Goal: Information Seeking & Learning: Learn about a topic

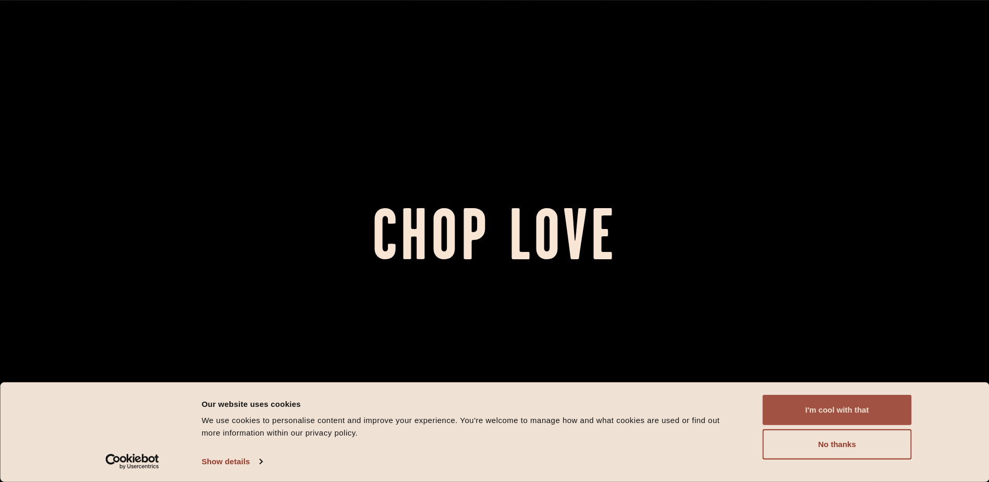
click at [820, 406] on button "I'm cool with that" at bounding box center [837, 410] width 149 height 30
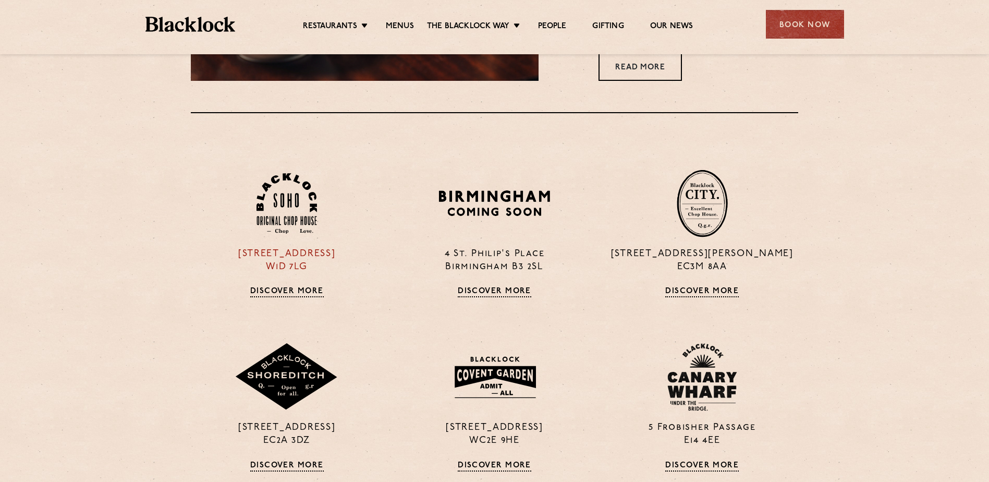
scroll to position [782, 0]
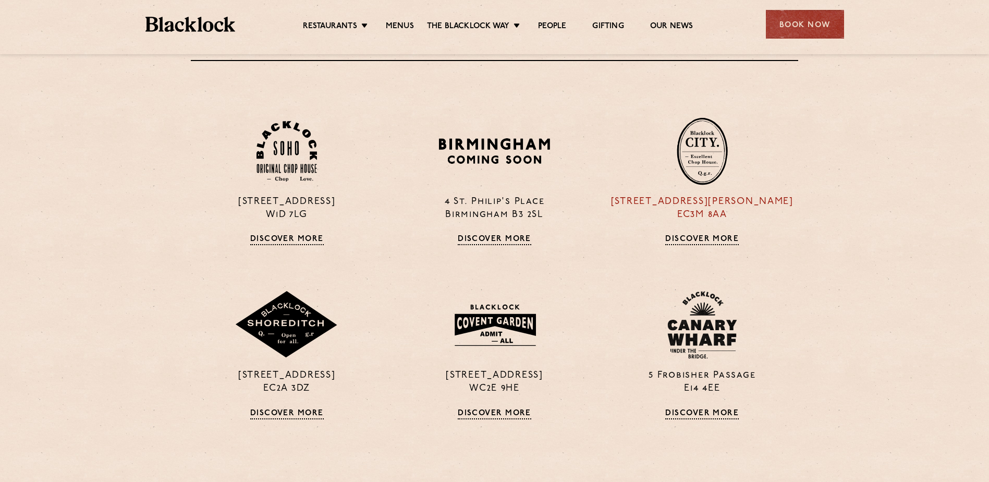
click at [696, 157] on img at bounding box center [702, 151] width 51 height 68
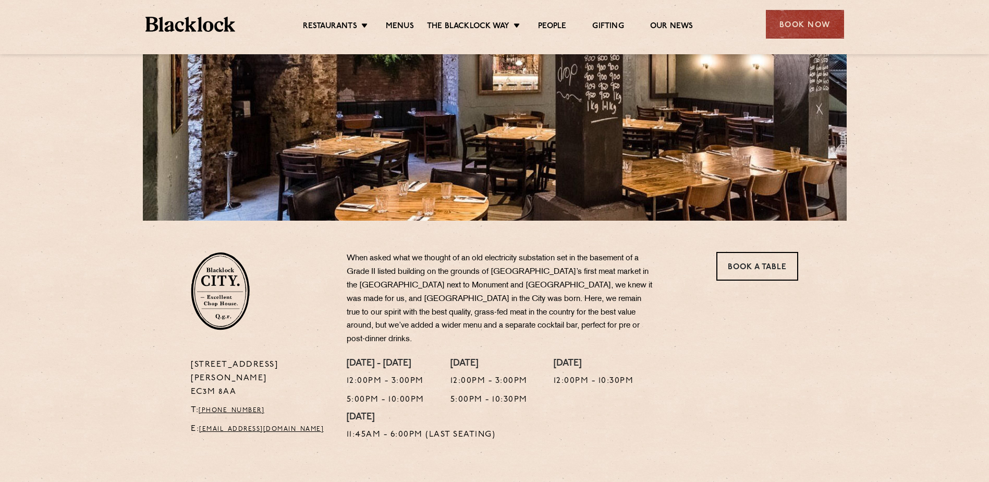
scroll to position [156, 0]
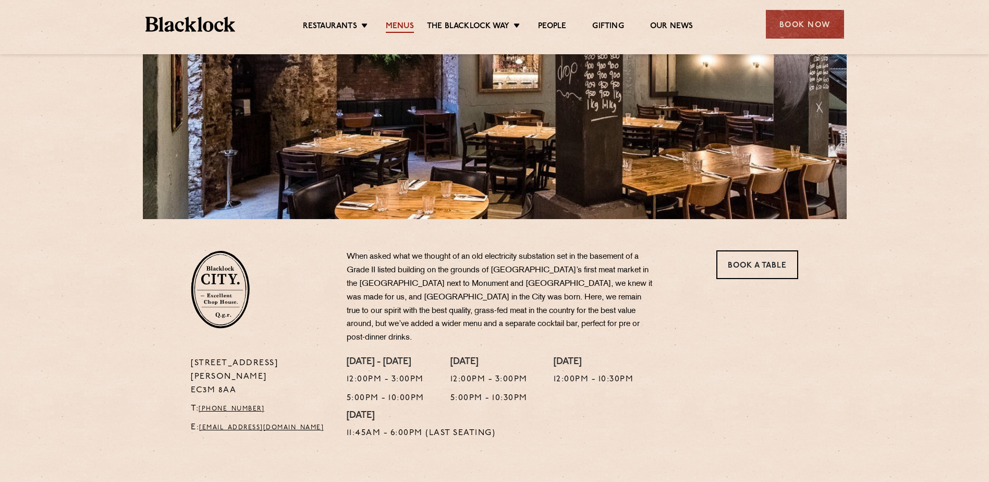
click at [396, 26] on link "Menus" at bounding box center [400, 26] width 28 height 11
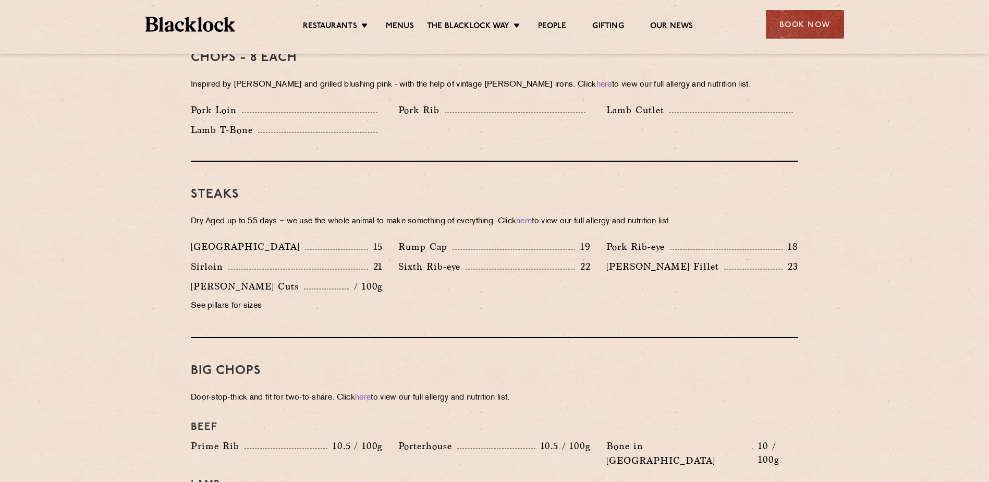
scroll to position [886, 0]
